Goal: Navigation & Orientation: Find specific page/section

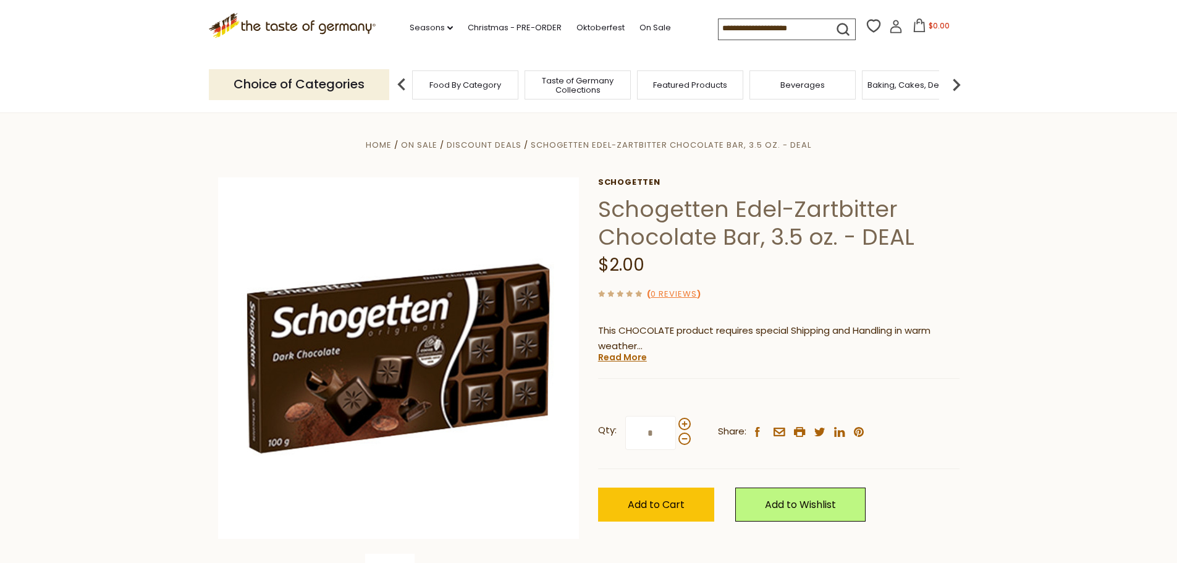
click at [486, 88] on span "Food By Category" at bounding box center [465, 84] width 72 height 9
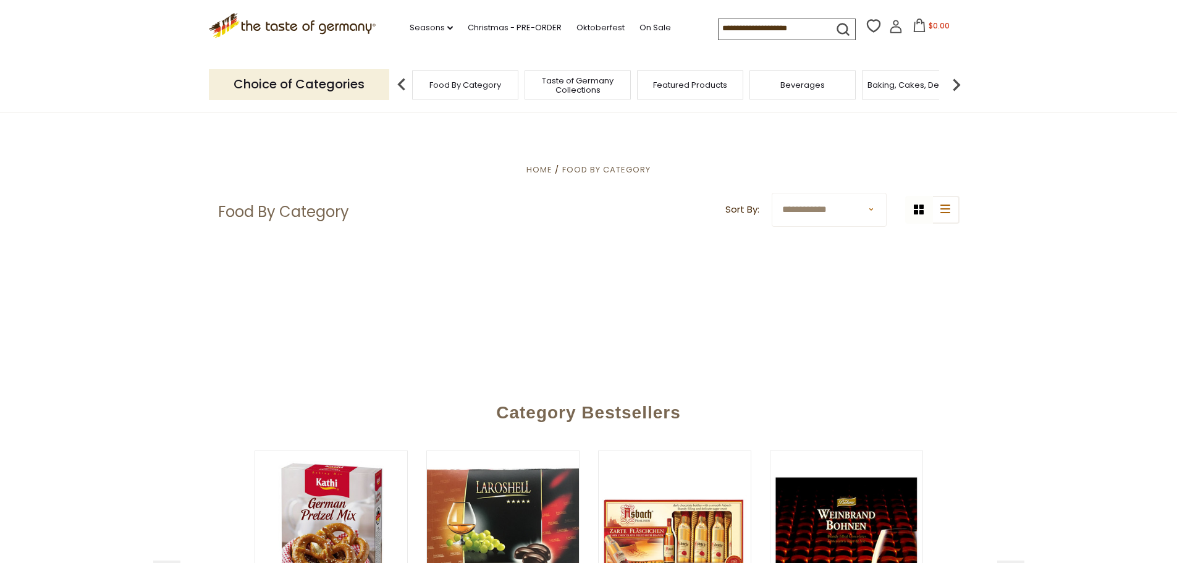
click at [783, 87] on span "Beverages" at bounding box center [802, 84] width 44 height 9
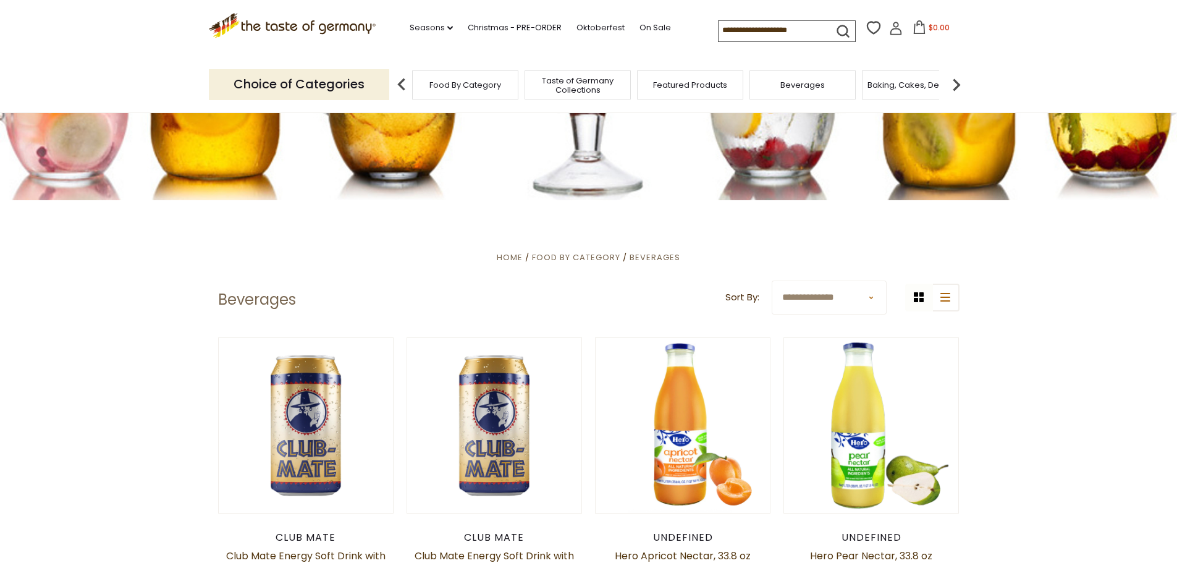
scroll to position [198, 0]
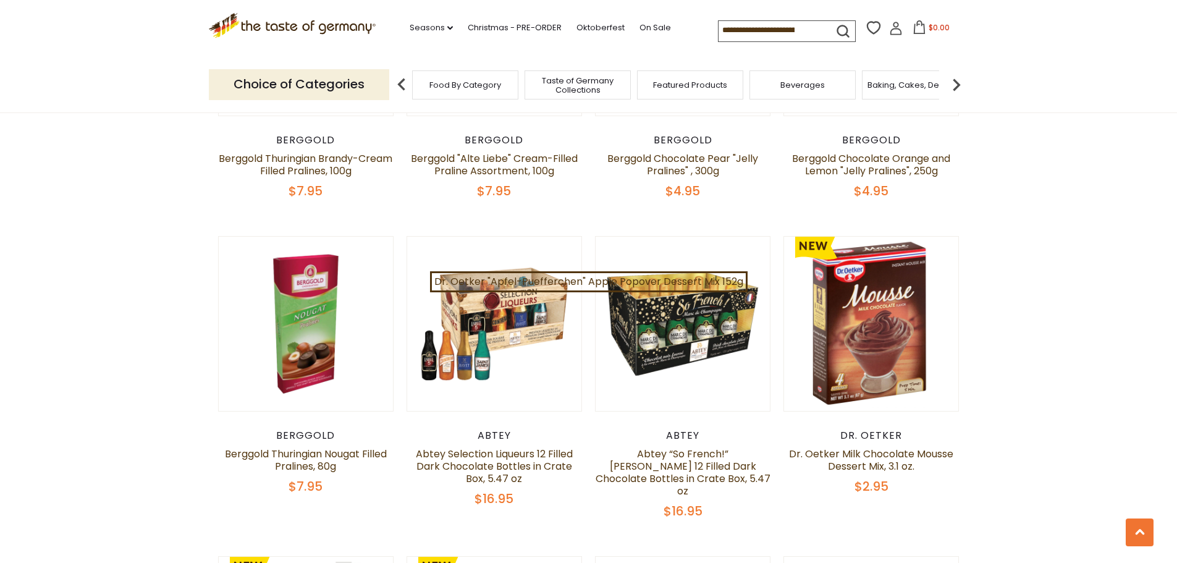
scroll to position [865, 0]
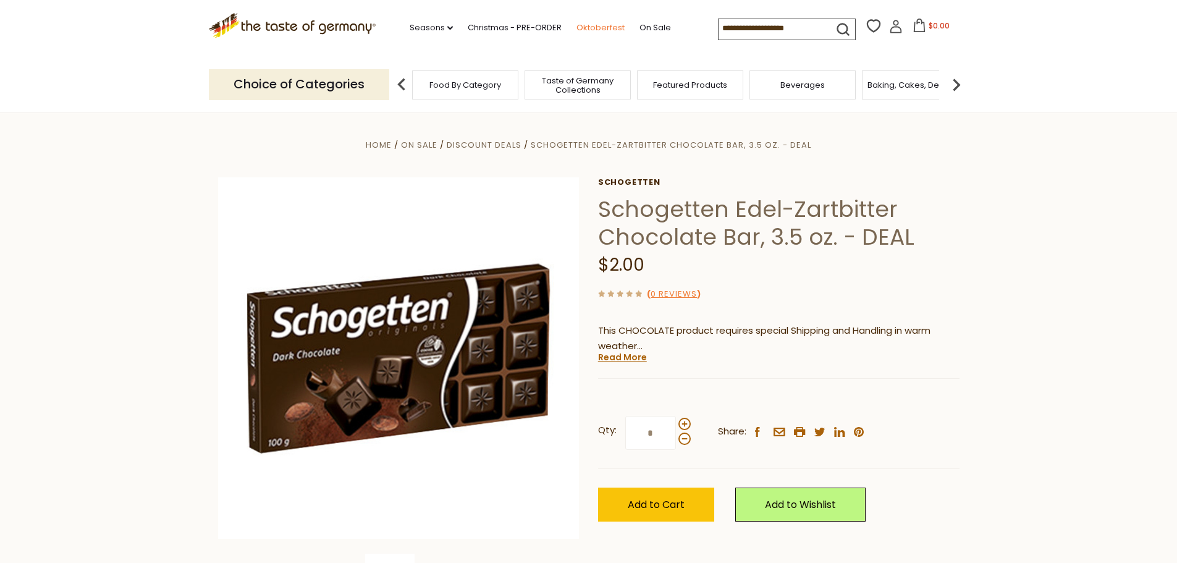
click at [603, 31] on link "Oktoberfest" at bounding box center [600, 28] width 48 height 14
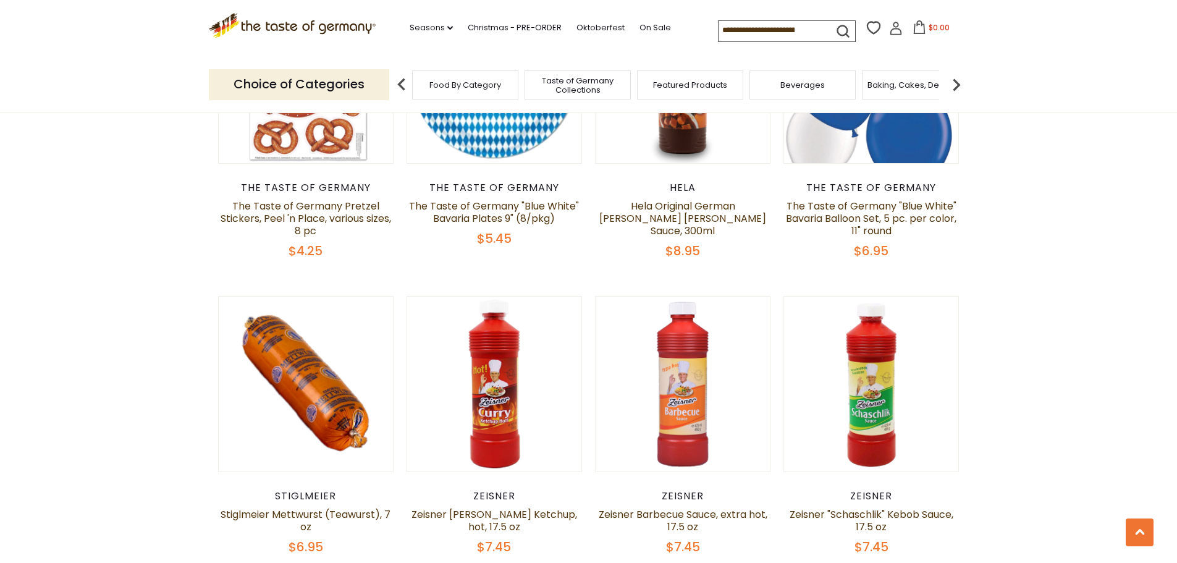
scroll to position [2962, 0]
